Goal: Task Accomplishment & Management: Manage account settings

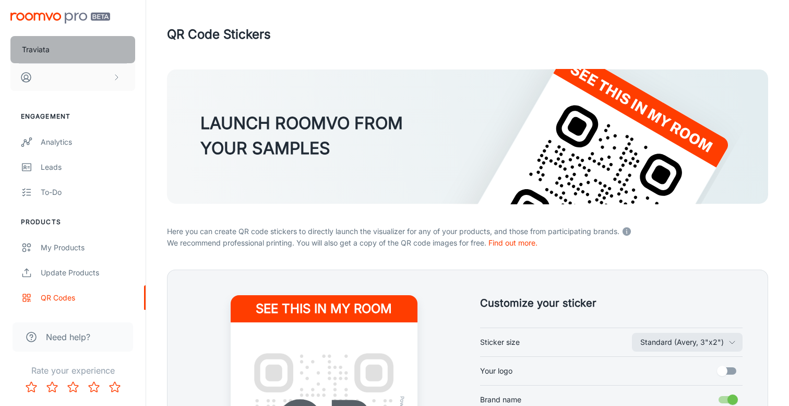
click at [101, 54] on button "Traviata" at bounding box center [72, 49] width 125 height 27
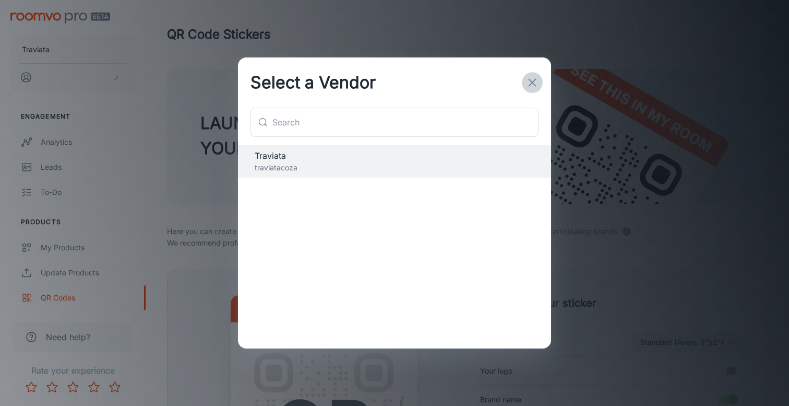
click at [532, 84] on icon "button" at bounding box center [532, 82] width 13 height 13
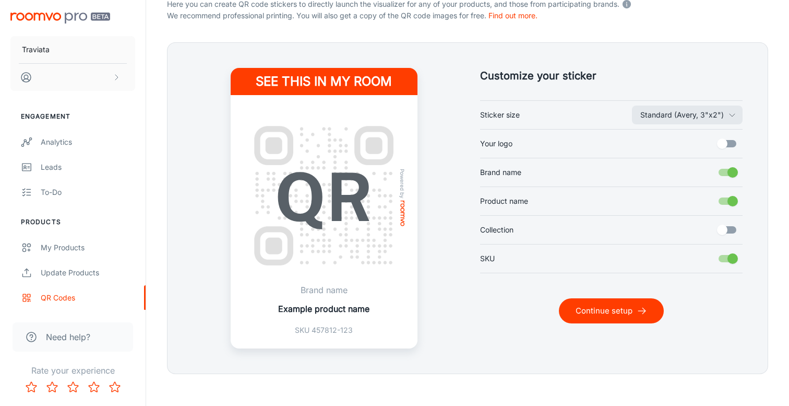
scroll to position [237, 0]
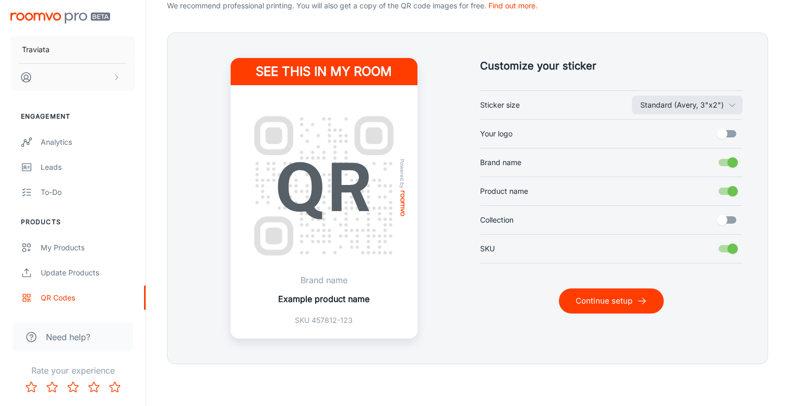
click at [731, 132] on input "Your logo" at bounding box center [723, 134] width 60 height 20
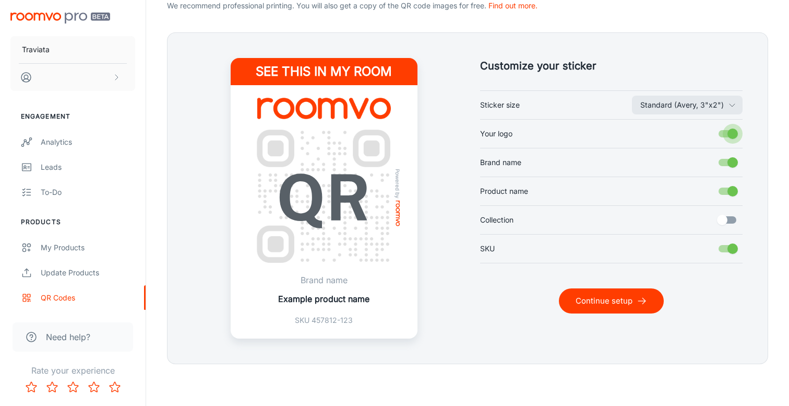
click at [731, 132] on input "Your logo" at bounding box center [733, 134] width 60 height 20
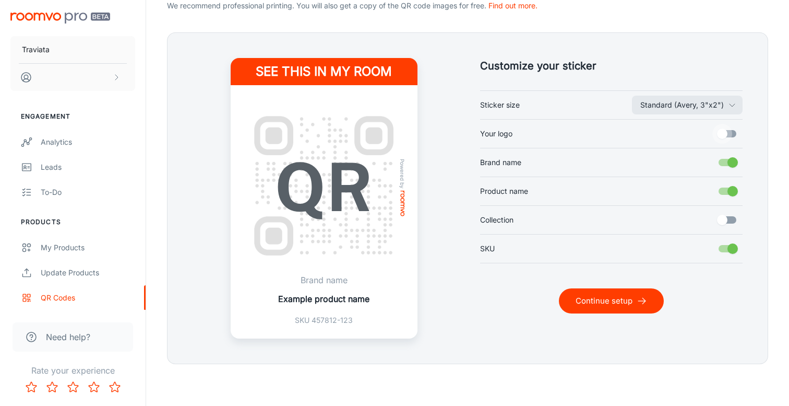
click at [732, 133] on input "Your logo" at bounding box center [723, 134] width 60 height 20
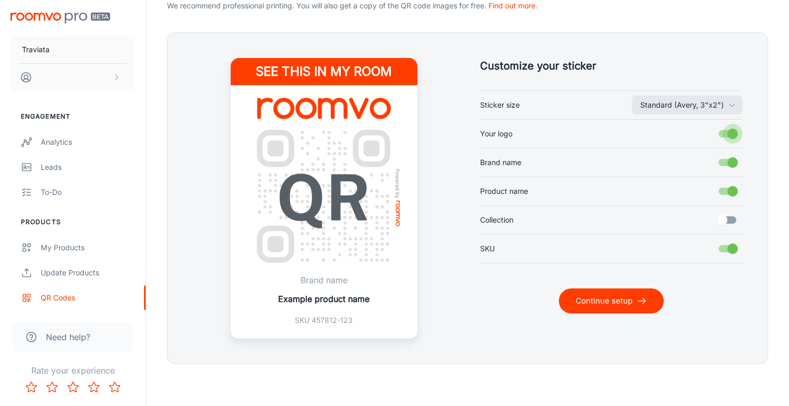
click at [732, 133] on input "Your logo" at bounding box center [733, 134] width 60 height 20
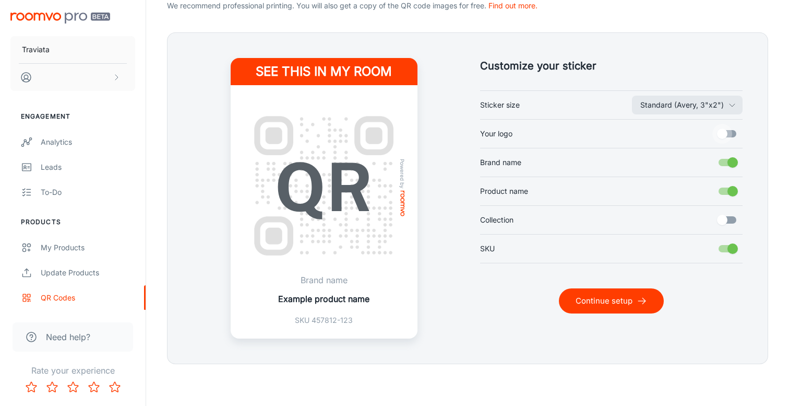
click at [732, 133] on input "Your logo" at bounding box center [723, 134] width 60 height 20
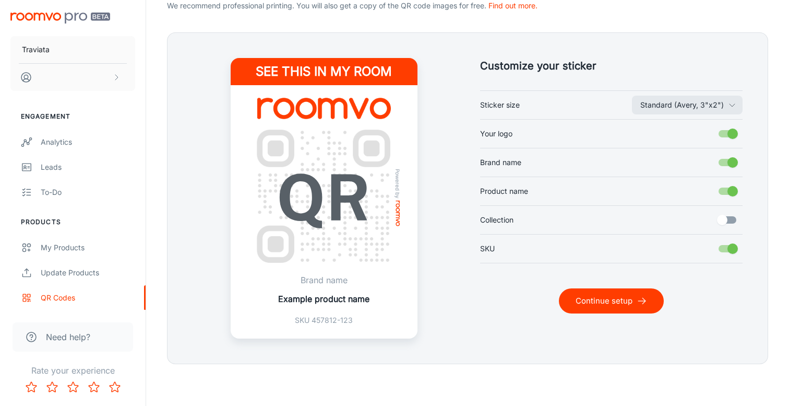
click at [732, 133] on input "Your logo" at bounding box center [733, 134] width 60 height 20
checkbox input "false"
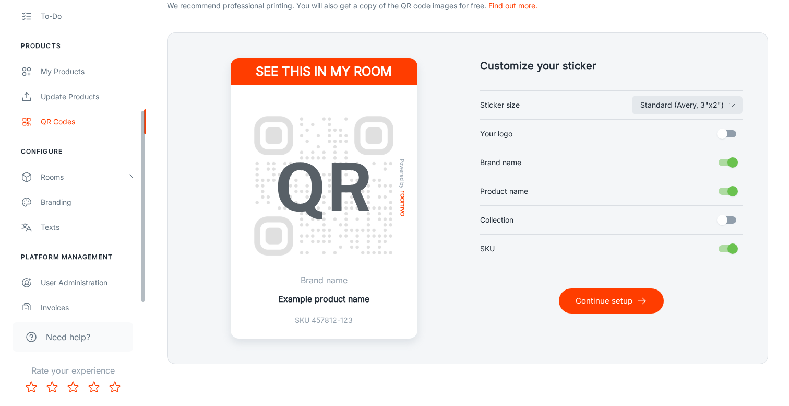
scroll to position [186, 0]
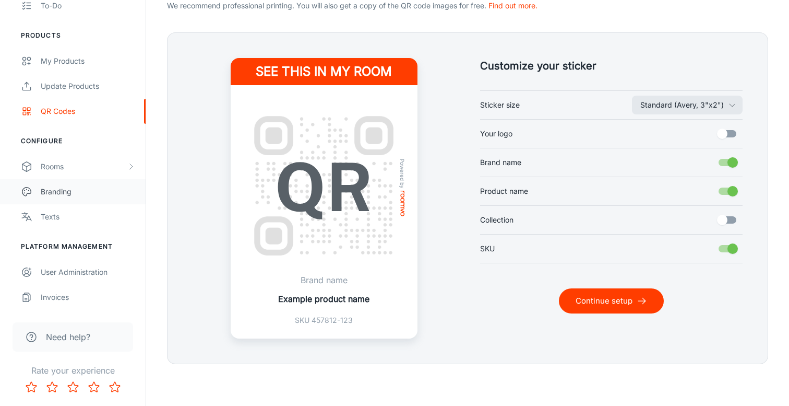
click at [77, 188] on div "Branding" at bounding box center [88, 191] width 94 height 11
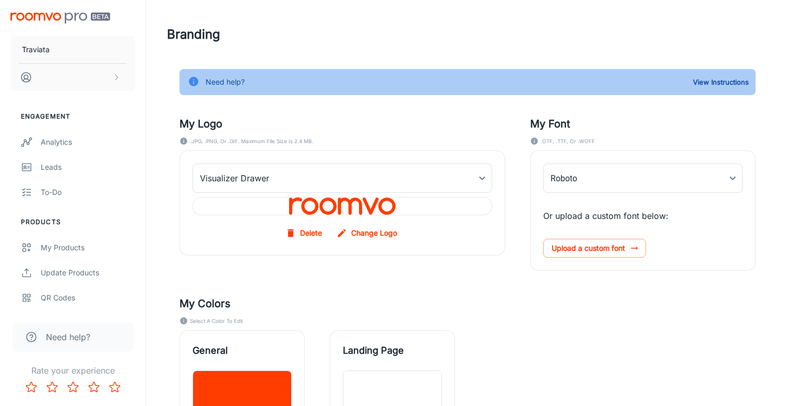
click at [354, 229] on label "Change Logo" at bounding box center [368, 232] width 67 height 19
click at [0, 0] on input "Change Logo" at bounding box center [0, 0] width 0 height 0
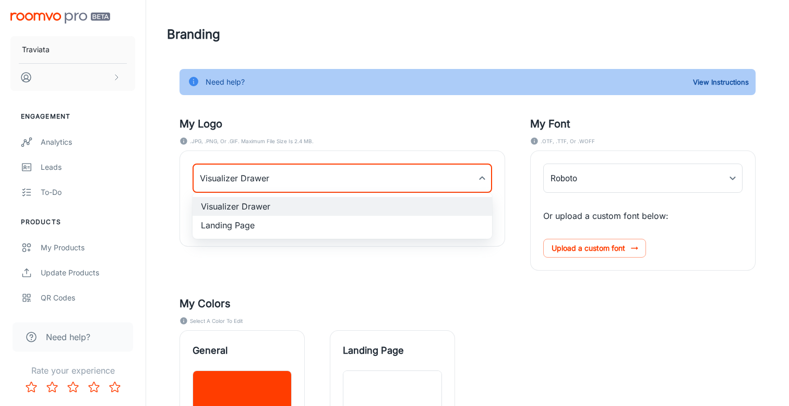
click at [430, 188] on body "Traviata Engagement Analytics Leads To-do Products My Products Update Products …" at bounding box center [394, 203] width 789 height 406
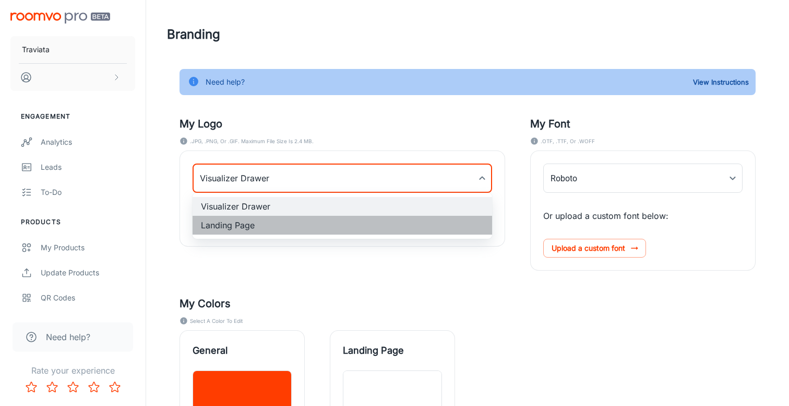
click at [404, 225] on li "Landing Page" at bounding box center [343, 225] width 300 height 19
type input "myLandingPageLogoBackgroundImage"
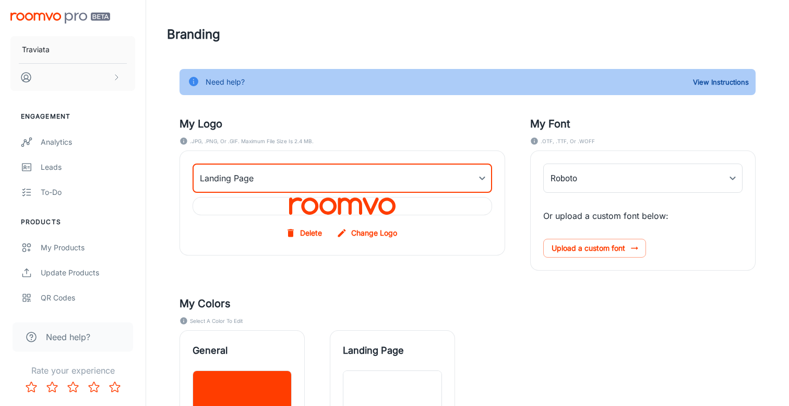
click at [372, 240] on label "Change Logo" at bounding box center [368, 232] width 67 height 19
click at [0, 0] on input "Change Logo" at bounding box center [0, 0] width 0 height 0
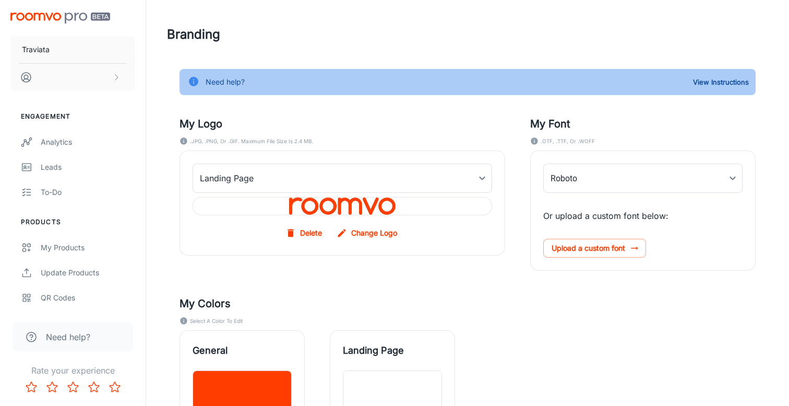
click at [383, 234] on label "Change Logo" at bounding box center [368, 232] width 67 height 19
click at [0, 0] on input "Change Logo" at bounding box center [0, 0] width 0 height 0
click at [401, 207] on div at bounding box center [343, 206] width 300 height 18
click at [314, 236] on button "Delete" at bounding box center [304, 232] width 43 height 19
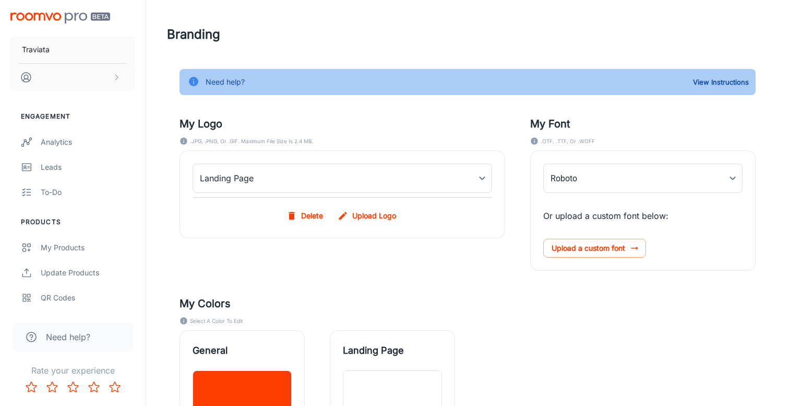
click at [371, 228] on div "Landing Page myLandingPageLogoBackgroundImage ​ Delete Upload Logo" at bounding box center [342, 194] width 325 height 87
click at [371, 215] on label "Upload Logo" at bounding box center [368, 215] width 65 height 19
click at [0, 0] on input "Upload Logo" at bounding box center [0, 0] width 0 height 0
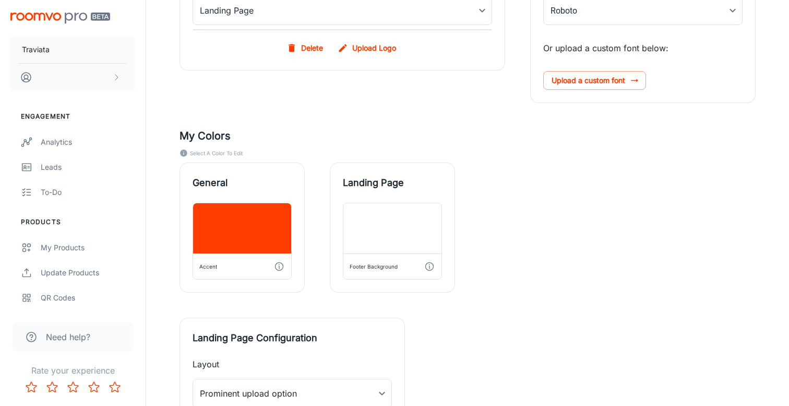
scroll to position [166, 0]
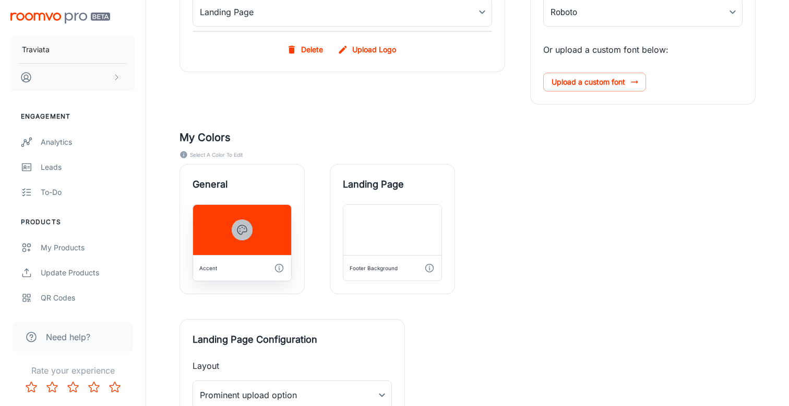
click at [243, 226] on icon "button" at bounding box center [242, 229] width 13 height 13
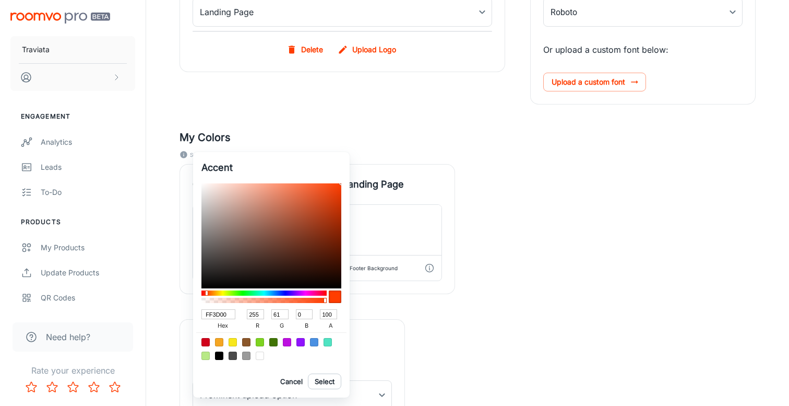
click at [205, 357] on div at bounding box center [206, 355] width 8 height 8
type input "B8E986"
type input "184"
type input "233"
type input "134"
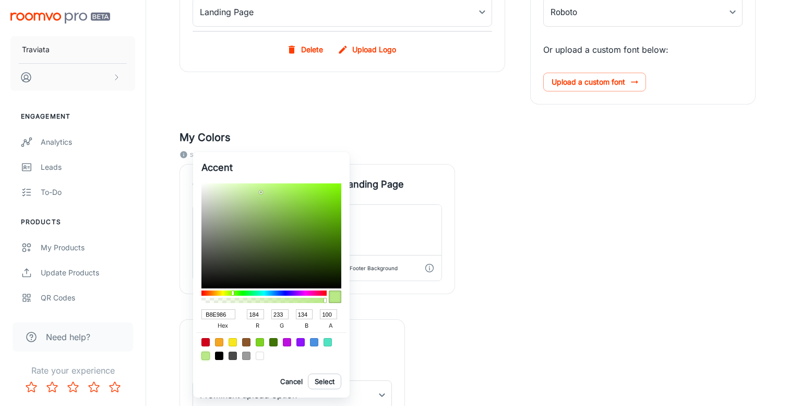
click at [229, 316] on input "B8E986" at bounding box center [219, 314] width 34 height 10
drag, startPoint x: 229, startPoint y: 316, endPoint x: 176, endPoint y: 316, distance: 52.7
click at [176, 316] on div "Accent B8E986 hex 184 r 233 g 134 b 100 a Cancel Select" at bounding box center [394, 203] width 789 height 406
click at [228, 315] on input "B8E986" at bounding box center [219, 314] width 34 height 10
drag, startPoint x: 228, startPoint y: 315, endPoint x: 149, endPoint y: 314, distance: 78.8
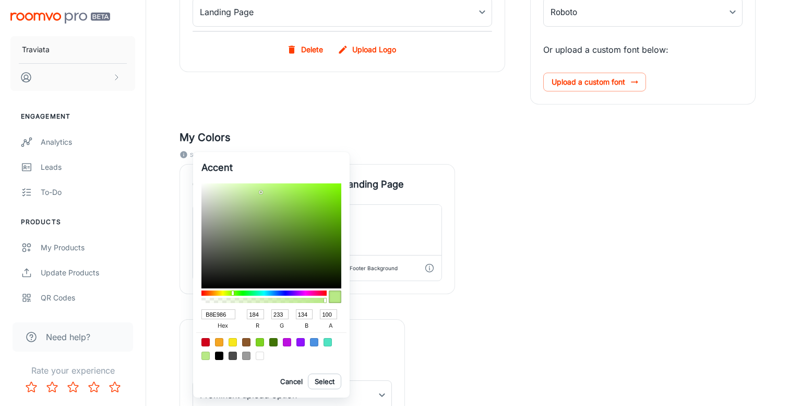
click at [149, 314] on div "Accent B8E986 hex 184 r 233 g 134 b 100 a Cancel Select" at bounding box center [394, 203] width 789 height 406
paste input "#7fc24e"
type input "#7fc24e"
type input "127"
type input "194"
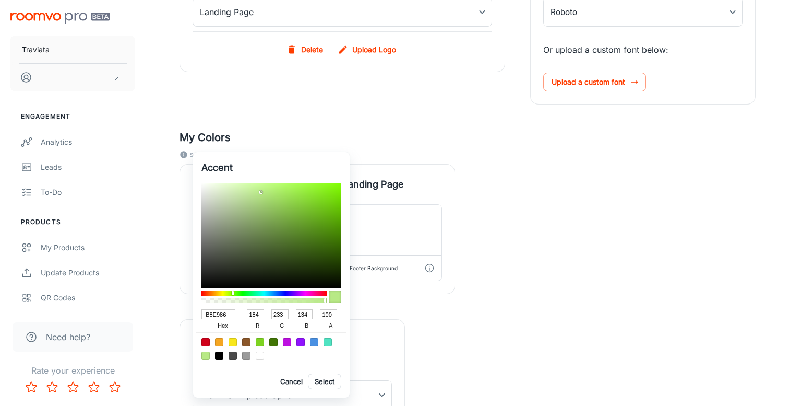
type input "78"
type input "7FC24E"
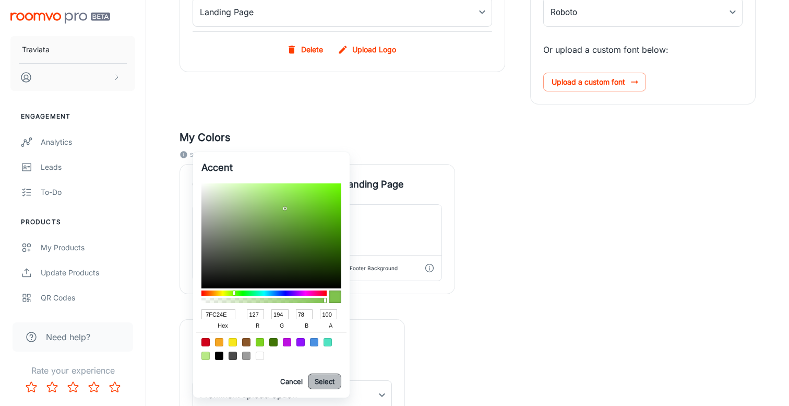
click at [328, 377] on button "Select" at bounding box center [324, 381] width 33 height 16
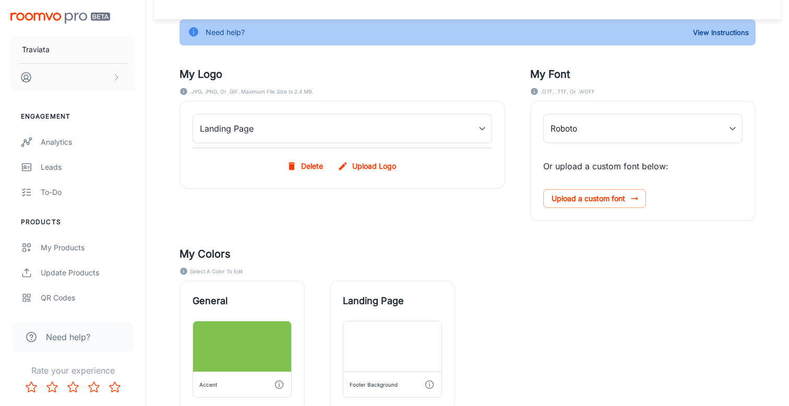
scroll to position [0, 0]
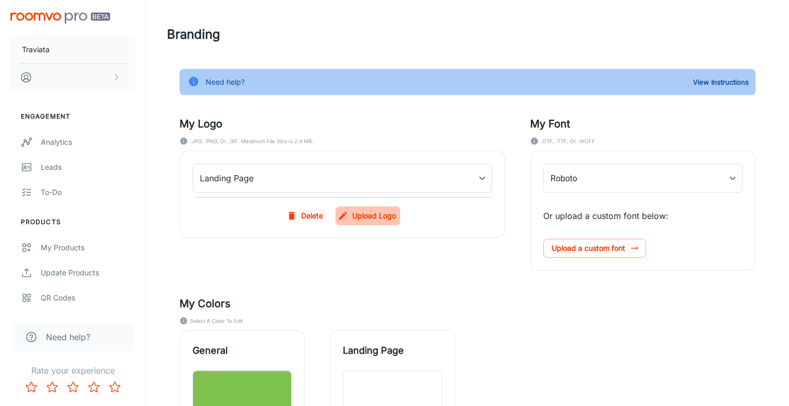
click at [375, 218] on label "Upload Logo" at bounding box center [368, 215] width 65 height 19
click at [0, 0] on input "Upload Logo" at bounding box center [0, 0] width 0 height 0
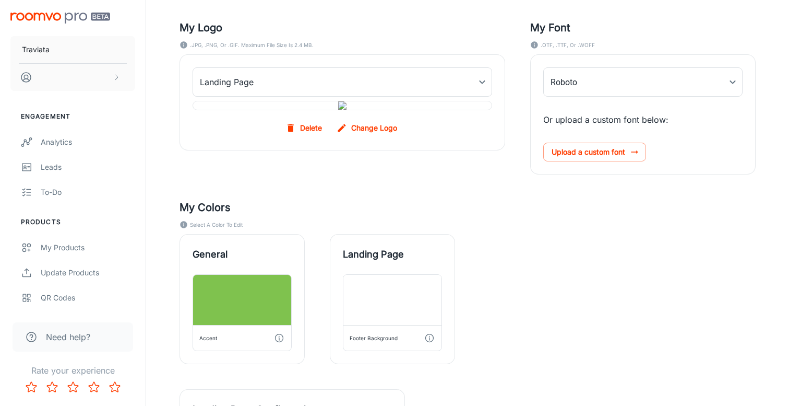
scroll to position [88, 0]
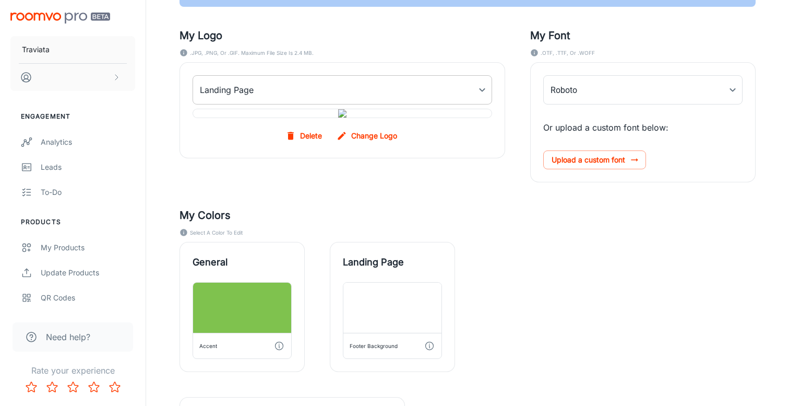
click at [359, 92] on body "Traviata Engagement Analytics Leads To-do Products My Products Update Products …" at bounding box center [394, 115] width 789 height 406
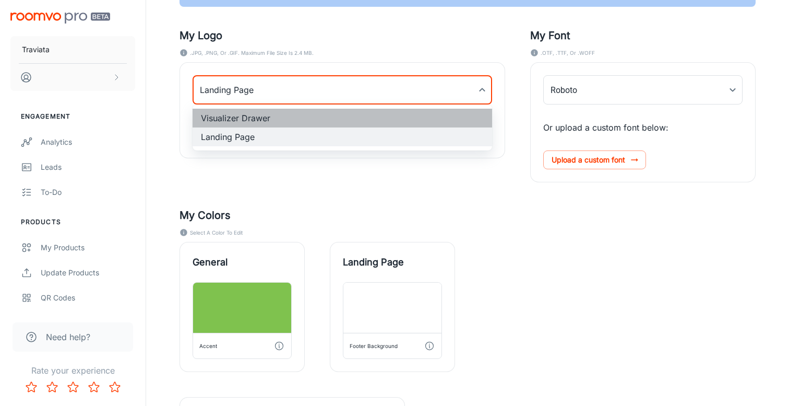
click at [342, 113] on li "Visualizer Drawer" at bounding box center [343, 118] width 300 height 19
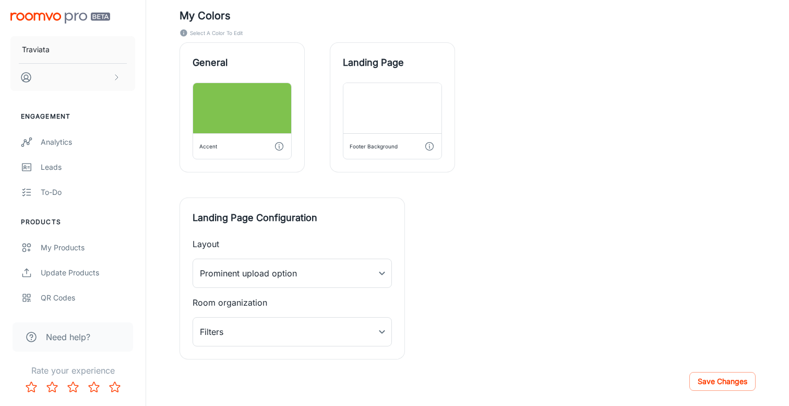
scroll to position [386, 0]
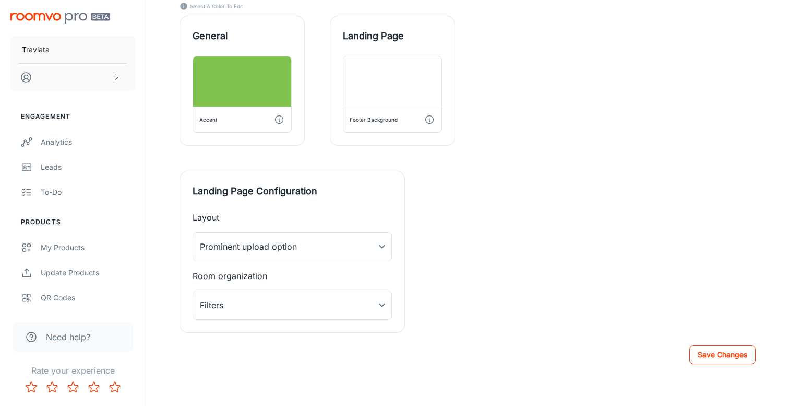
click at [735, 349] on button "Save Changes" at bounding box center [723, 354] width 66 height 19
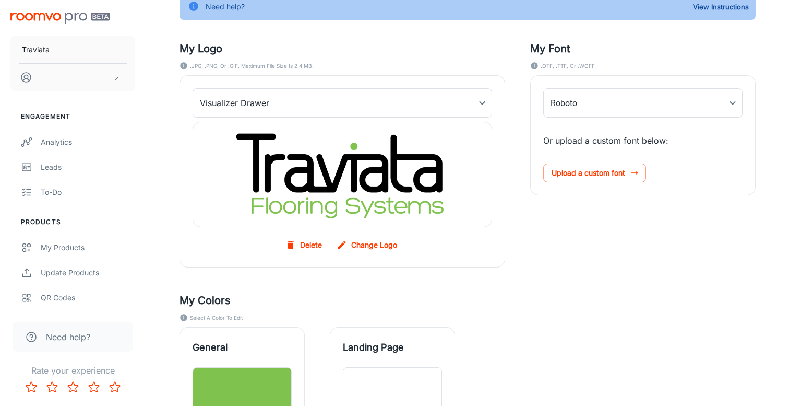
scroll to position [70, 0]
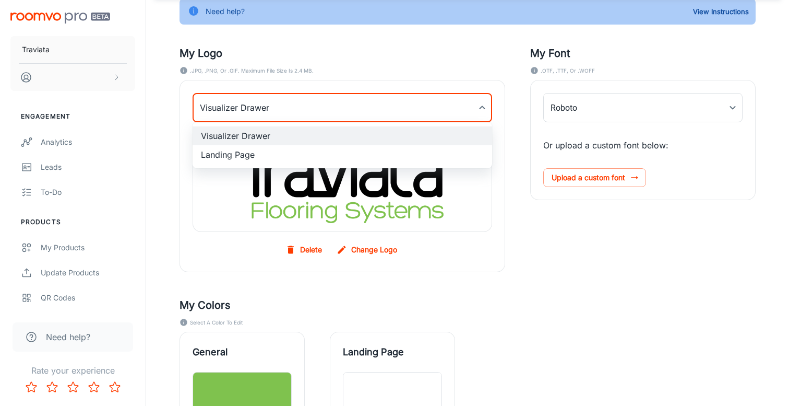
click at [376, 107] on body "Traviata Engagement Analytics Leads To-do Products My Products Update Products …" at bounding box center [394, 133] width 789 height 406
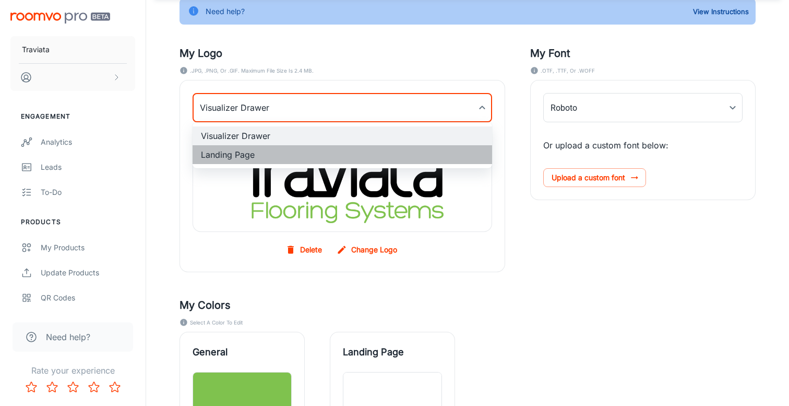
click at [283, 156] on li "Landing Page" at bounding box center [343, 154] width 300 height 19
type input "myLandingPageLogoBackgroundImage"
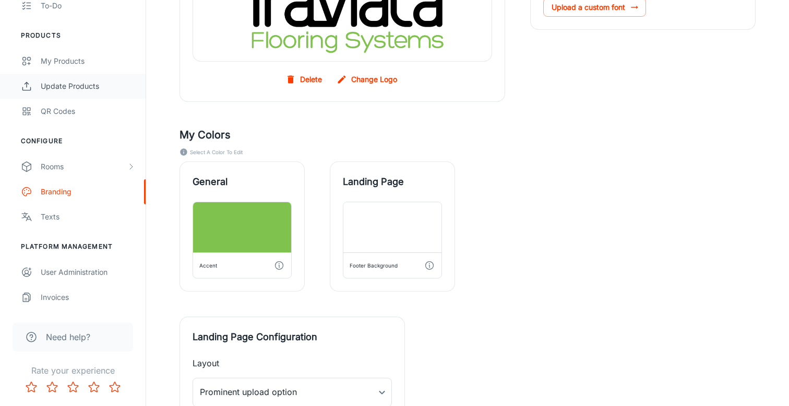
scroll to position [272, 0]
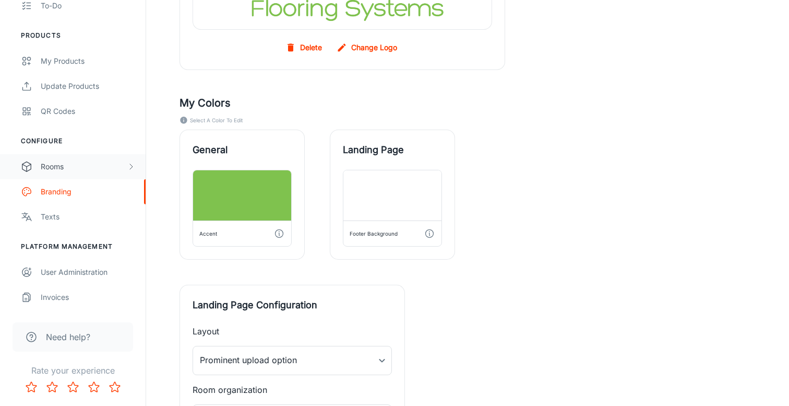
click at [87, 171] on div "Rooms" at bounding box center [84, 166] width 86 height 11
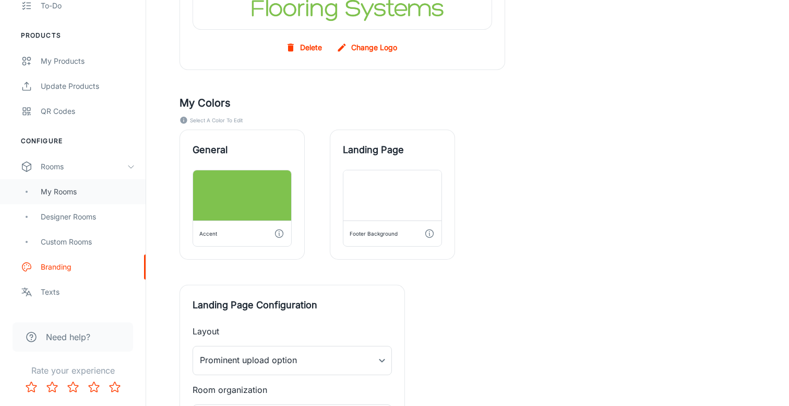
click at [80, 194] on div "My Rooms" at bounding box center [88, 191] width 94 height 11
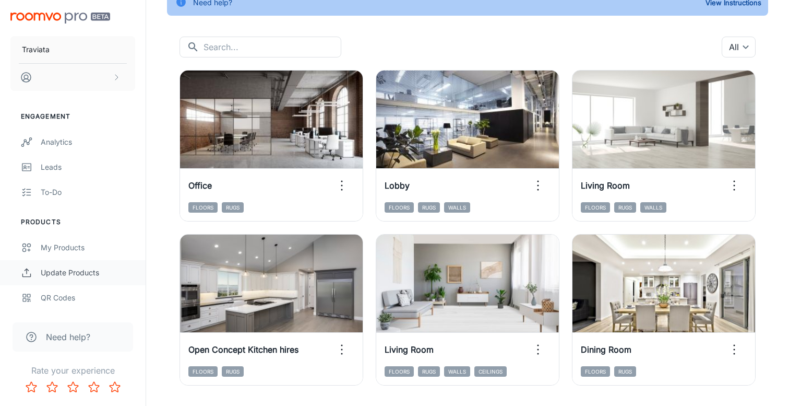
scroll to position [90, 0]
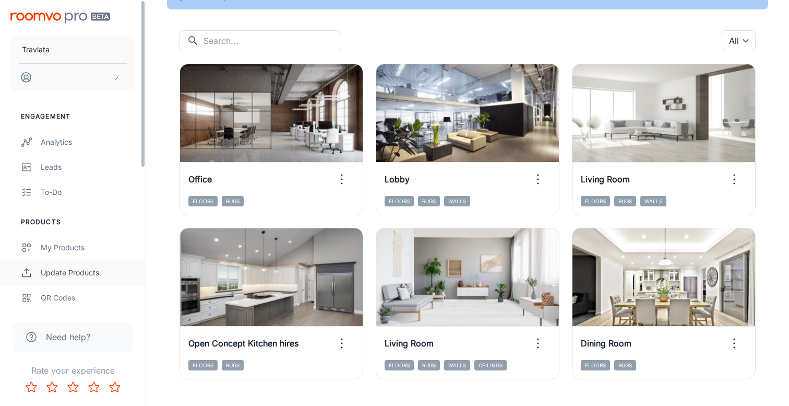
click at [72, 267] on div "Update Products" at bounding box center [88, 272] width 94 height 11
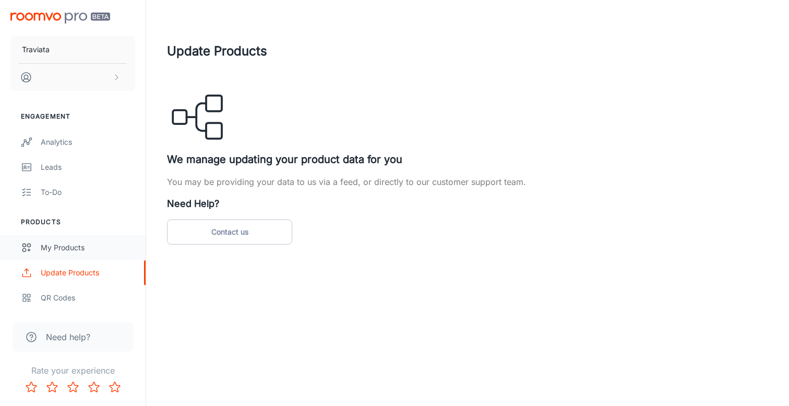
click at [69, 244] on div "My Products" at bounding box center [88, 247] width 94 height 11
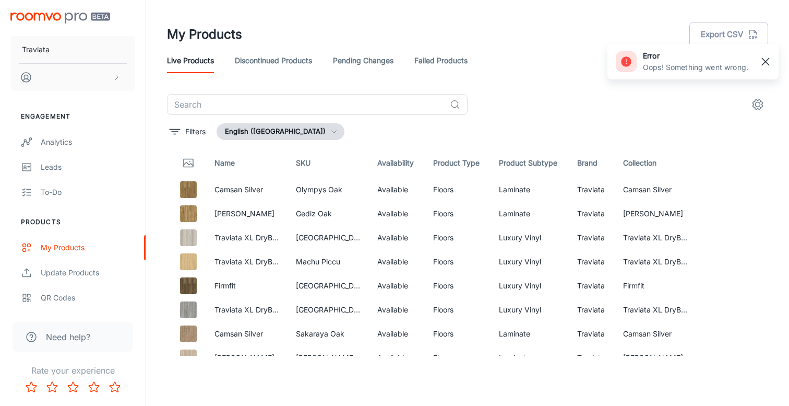
click at [760, 62] on rect "button" at bounding box center [766, 61] width 13 height 13
click at [459, 59] on link "Failed Products" at bounding box center [440, 60] width 53 height 25
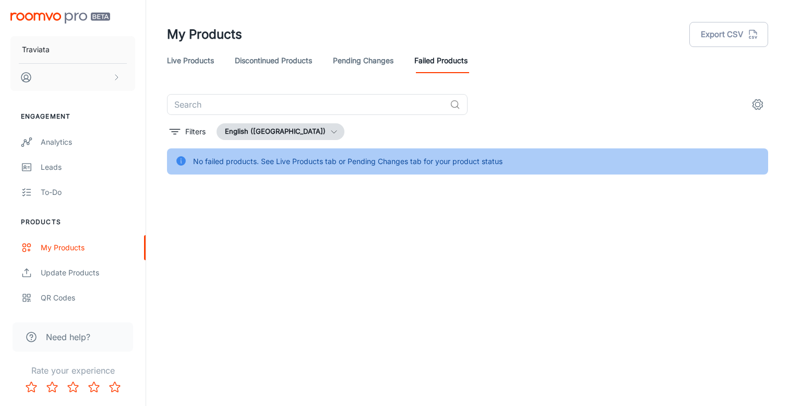
click at [347, 60] on link "Pending Changes" at bounding box center [363, 60] width 61 height 25
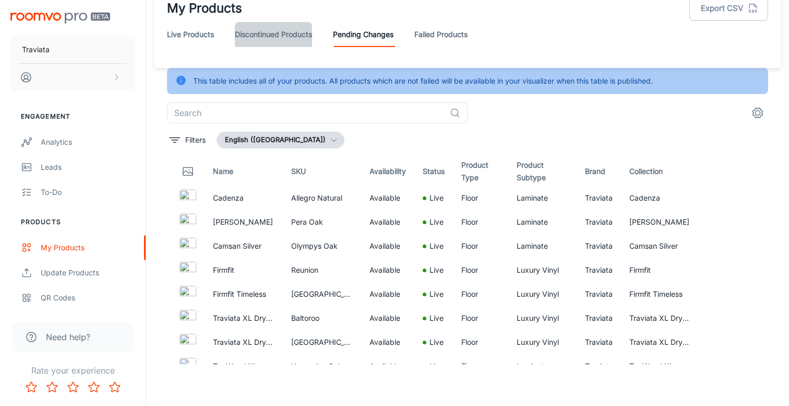
click at [267, 22] on link "Discontinued Products" at bounding box center [273, 34] width 77 height 25
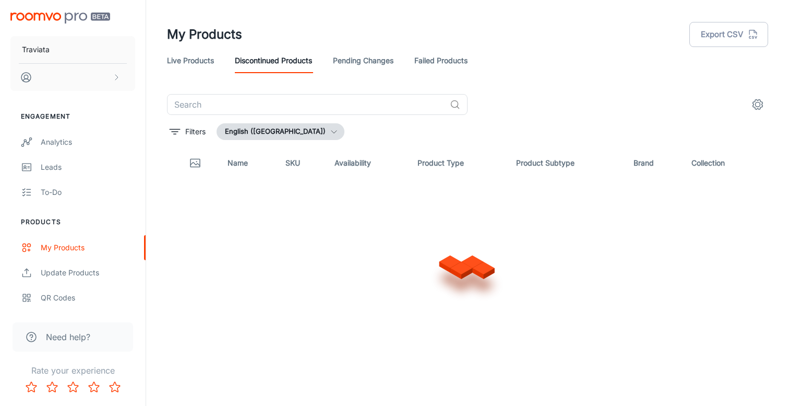
click at [203, 50] on link "Live Products" at bounding box center [190, 60] width 47 height 25
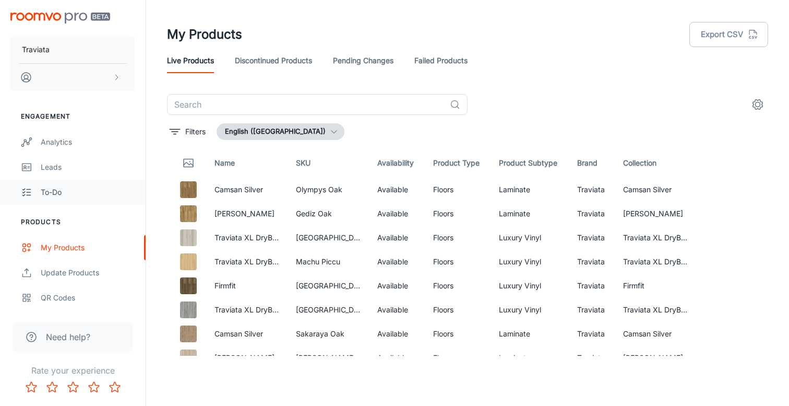
click at [75, 203] on link "To-do" at bounding box center [73, 192] width 146 height 25
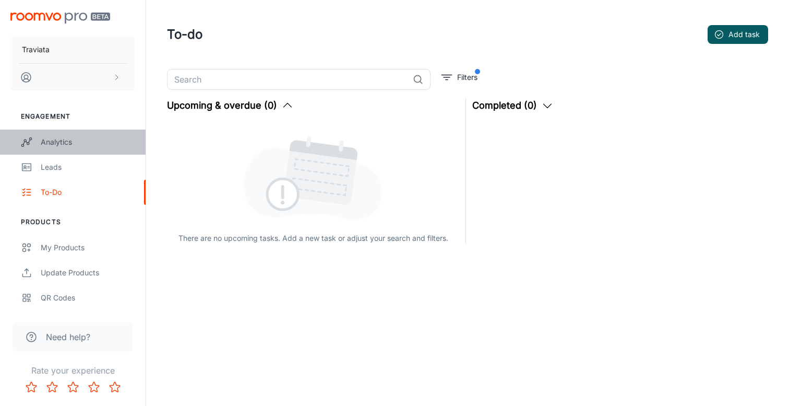
click at [82, 144] on div "Analytics" at bounding box center [88, 141] width 94 height 11
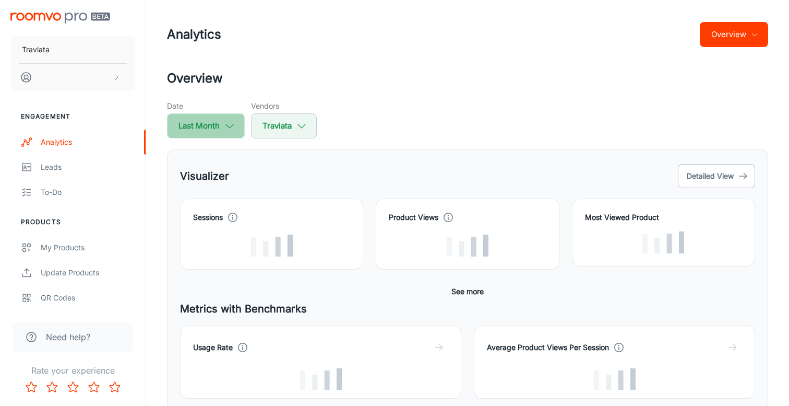
click at [239, 125] on button "Last Month" at bounding box center [206, 125] width 78 height 25
select select "7"
select select "2025"
select select "7"
select select "2025"
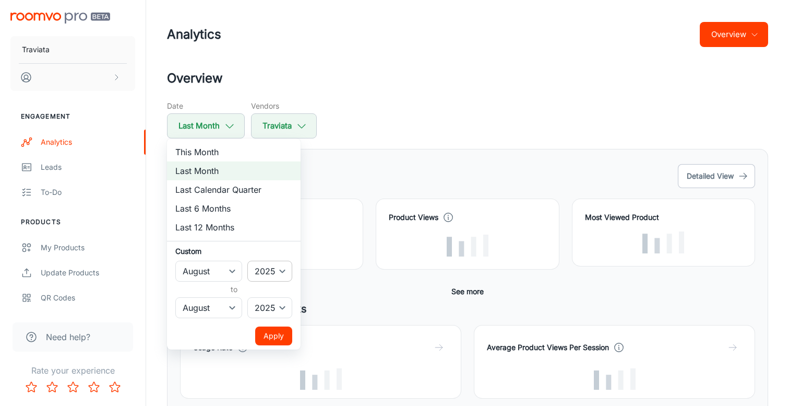
click at [269, 268] on select "2022 2023 2024 2025" at bounding box center [269, 270] width 45 height 21
click at [291, 336] on button "Apply" at bounding box center [273, 335] width 37 height 19
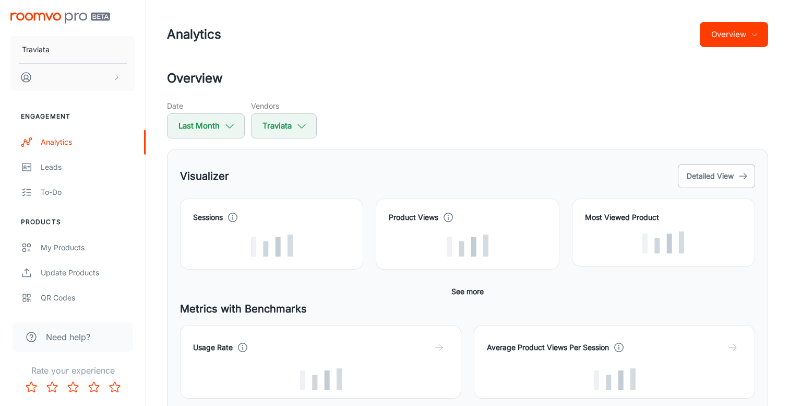
click at [468, 287] on button "See more" at bounding box center [467, 291] width 41 height 19
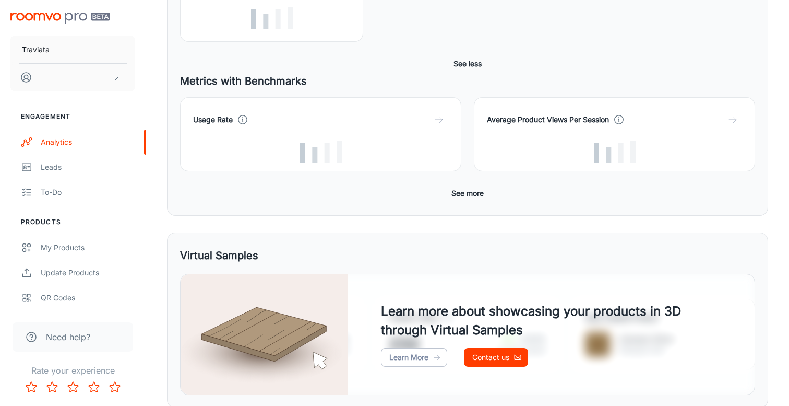
scroll to position [317, 0]
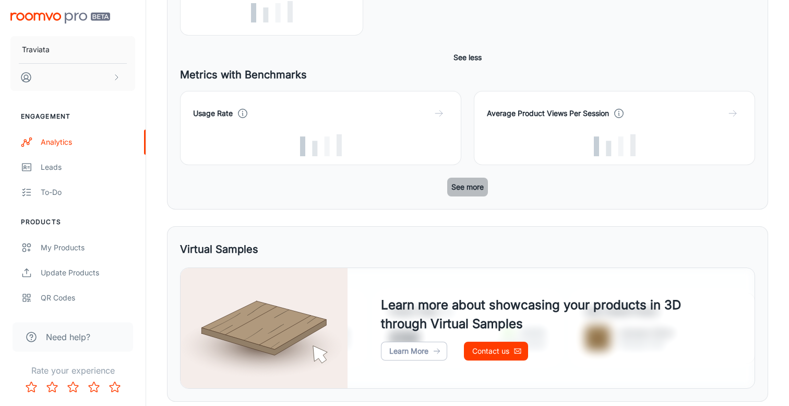
click at [474, 189] on button "See more" at bounding box center [467, 186] width 41 height 19
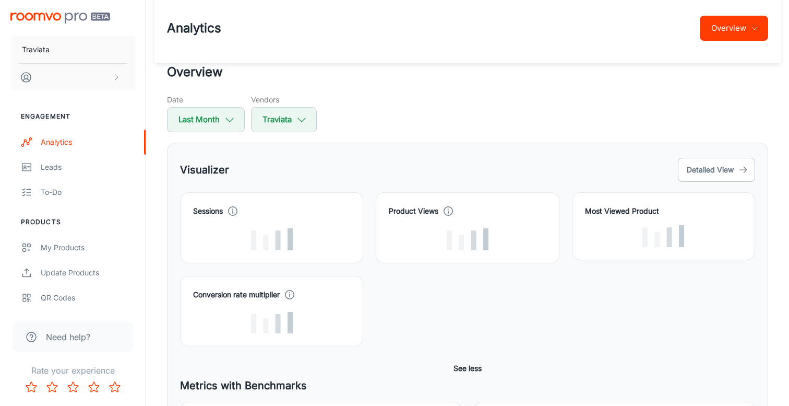
scroll to position [0, 0]
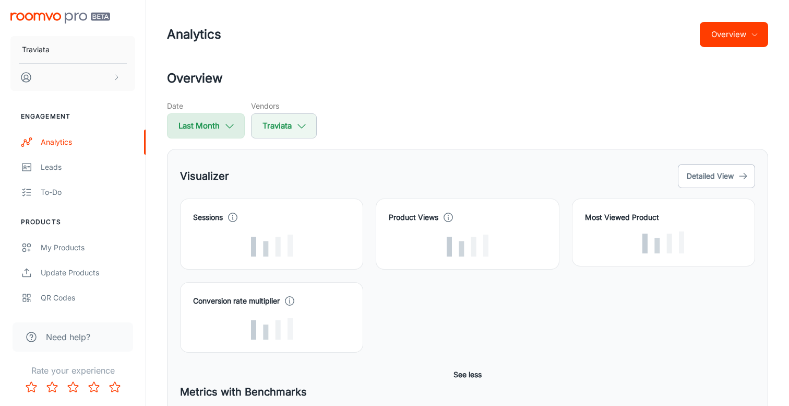
click at [239, 129] on button "Last Month" at bounding box center [206, 125] width 78 height 25
select select "7"
select select "2025"
select select "7"
select select "2025"
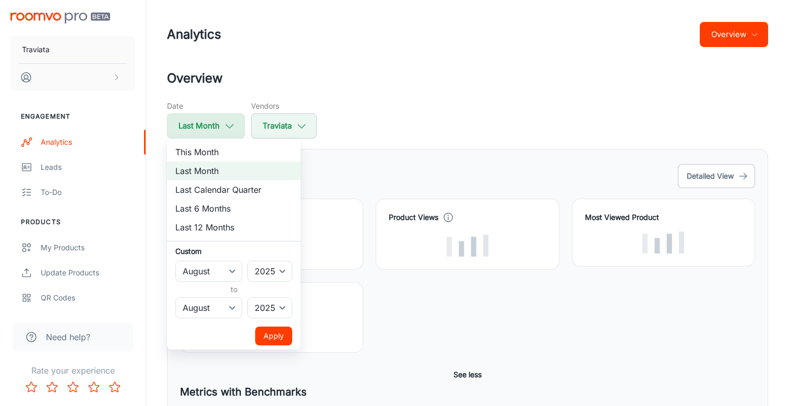
click at [239, 129] on div at bounding box center [394, 203] width 789 height 406
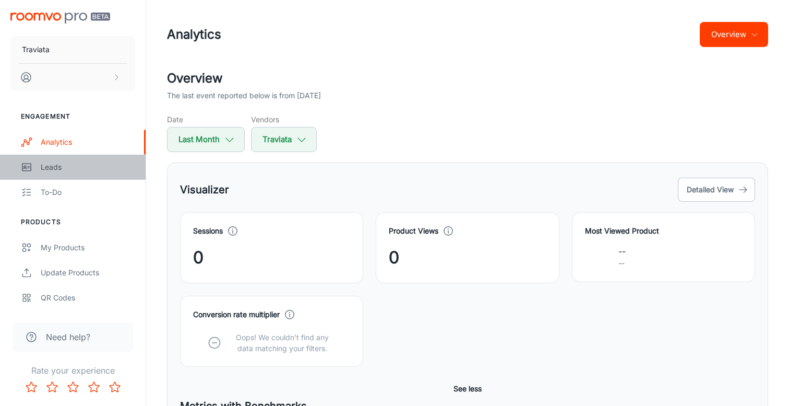
click at [64, 159] on link "Leads" at bounding box center [73, 167] width 146 height 25
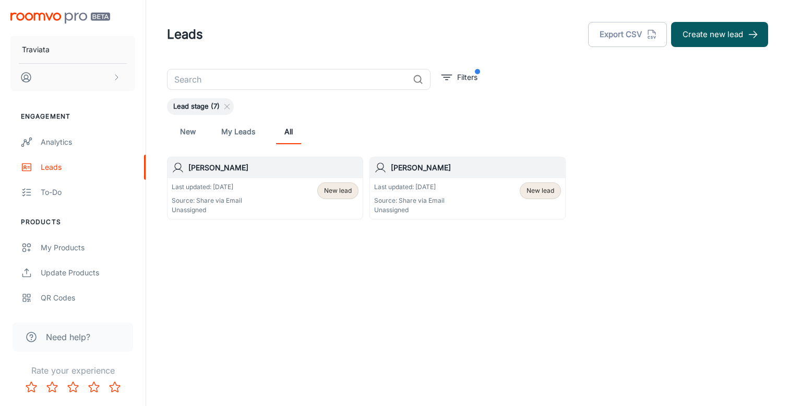
click at [234, 133] on link "My Leads" at bounding box center [238, 131] width 34 height 25
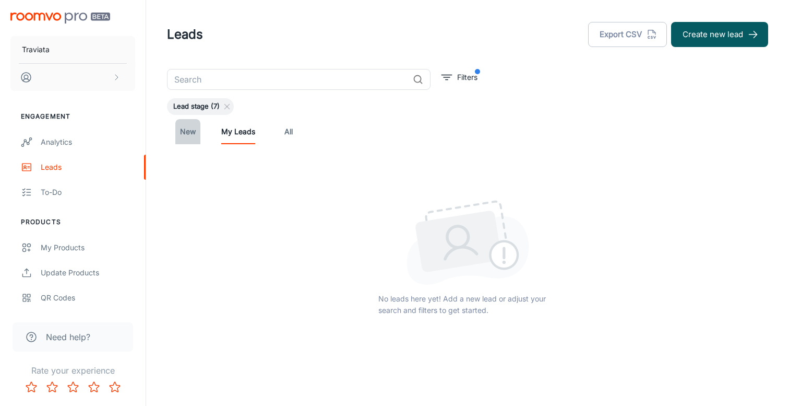
click at [186, 135] on link "New" at bounding box center [187, 131] width 25 height 25
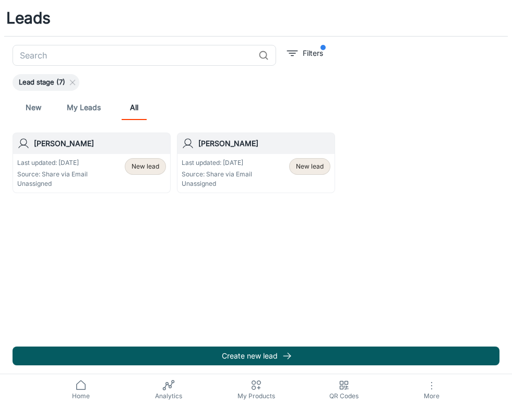
click at [260, 386] on icon at bounding box center [256, 385] width 13 height 13
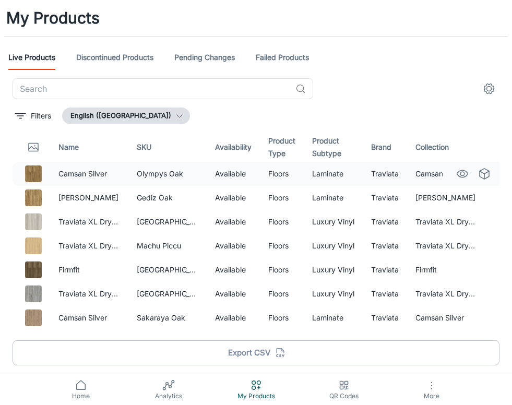
click at [168, 172] on td "Olympys Oak" at bounding box center [167, 174] width 78 height 24
click at [490, 90] on icon "settings" at bounding box center [489, 88] width 13 height 13
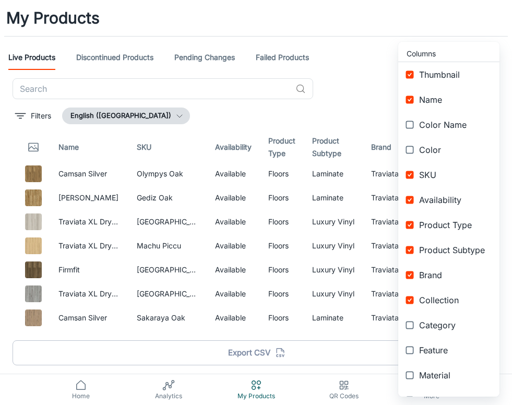
click at [366, 115] on div at bounding box center [256, 202] width 512 height 405
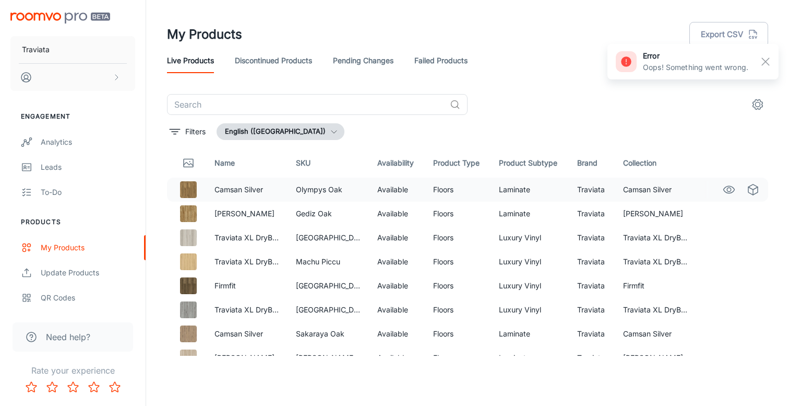
click at [336, 188] on td "Olympys Oak" at bounding box center [328, 189] width 81 height 24
click at [184, 185] on img at bounding box center [188, 189] width 17 height 17
click at [728, 189] on icon "See in Visualizer" at bounding box center [729, 189] width 13 height 13
